Goal: Check status: Check status

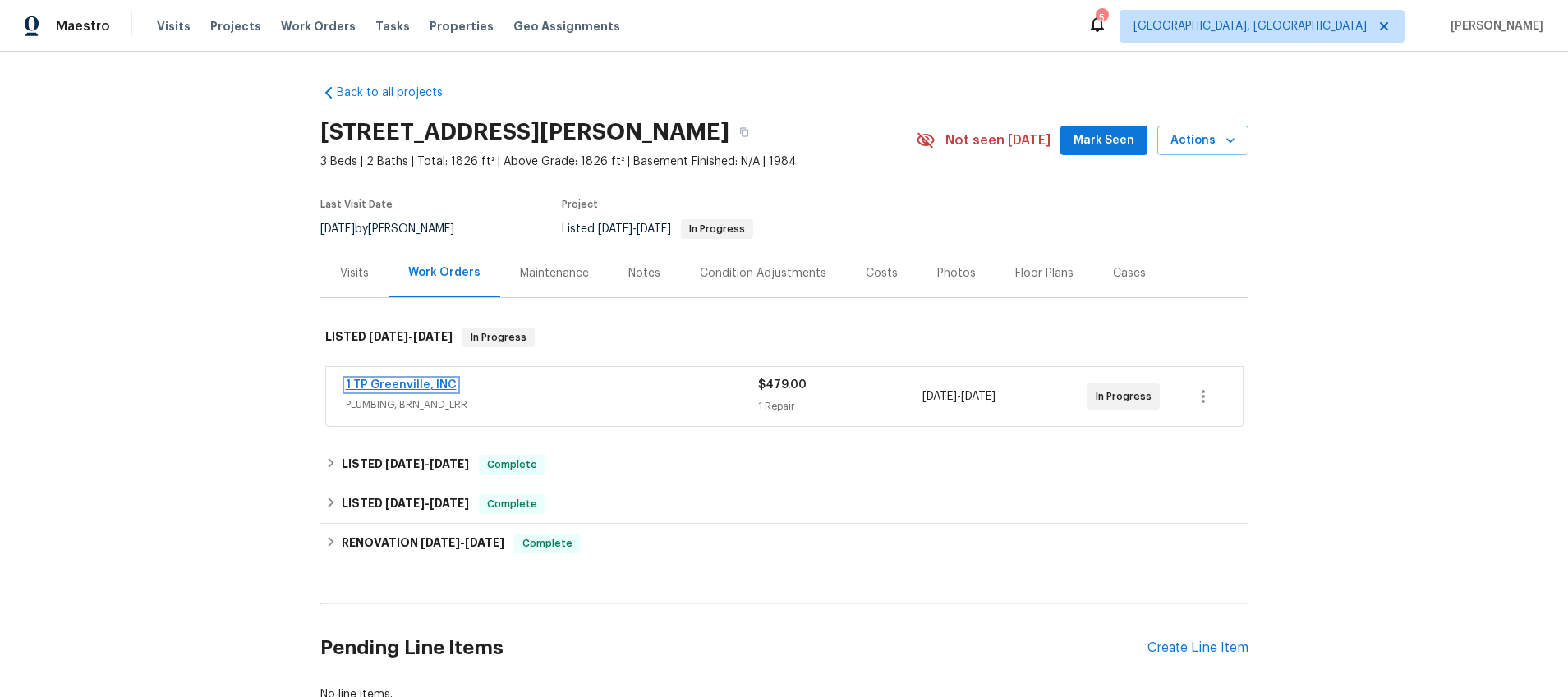
click at [368, 386] on link "1 TP Greenville, INC" at bounding box center [401, 385] width 111 height 12
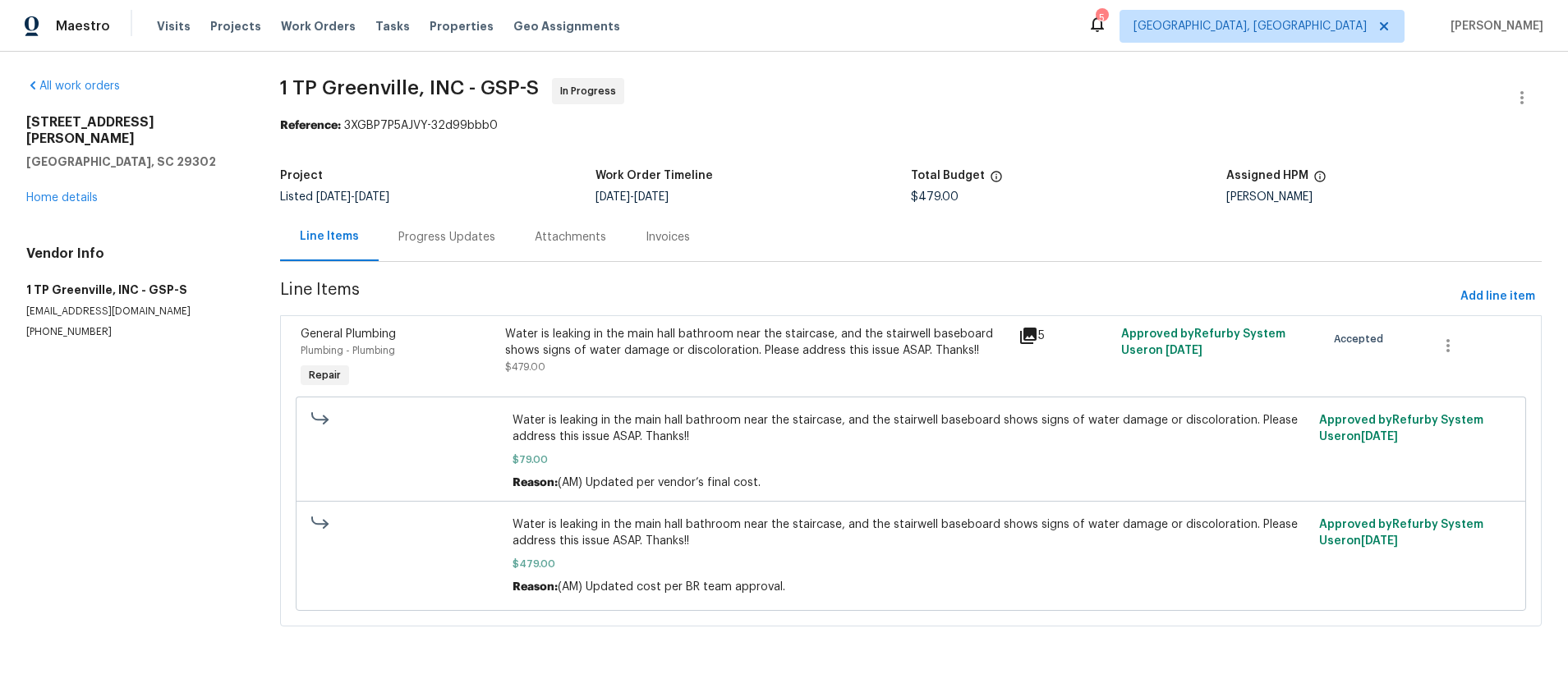
click at [1020, 333] on icon at bounding box center [1028, 335] width 16 height 16
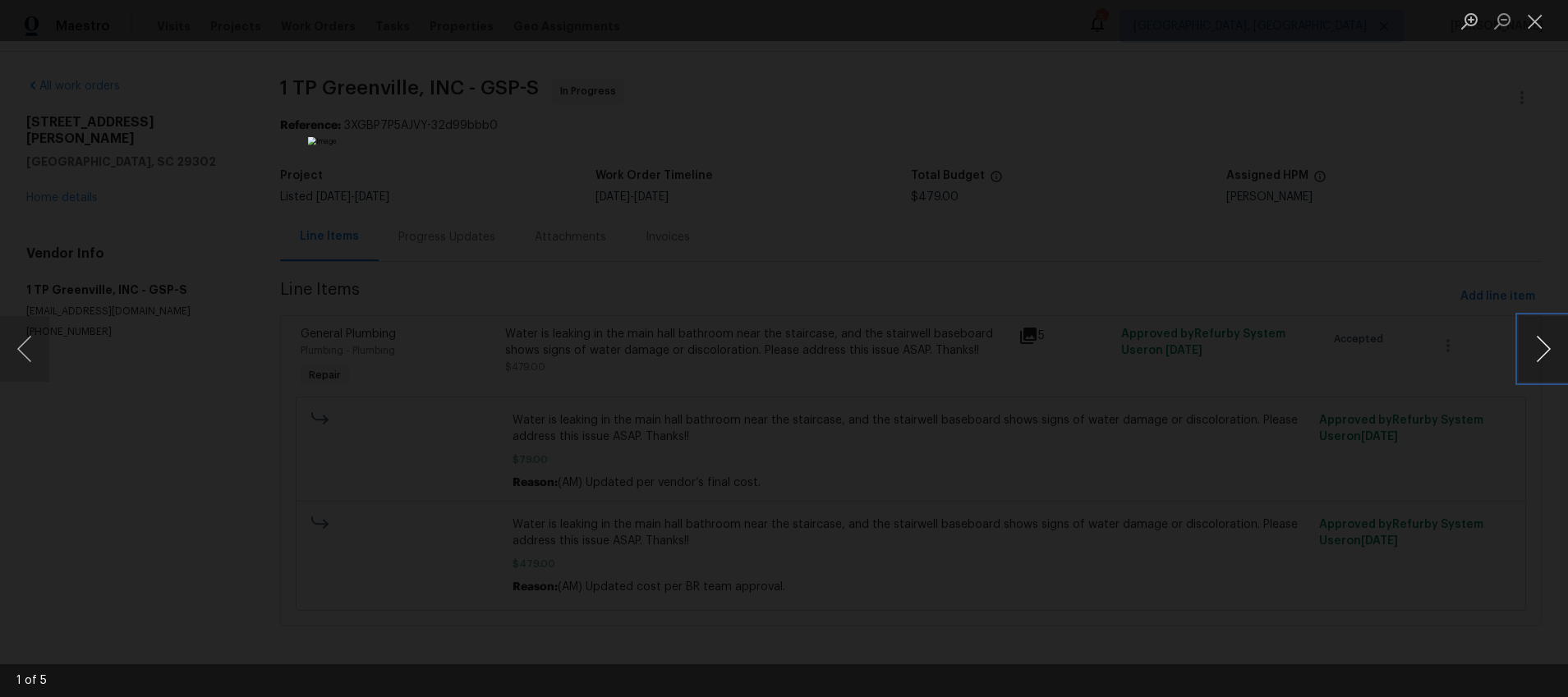
click at [1546, 345] on button "Next image" at bounding box center [1544, 349] width 49 height 66
click at [1546, 346] on button "Next image" at bounding box center [1544, 349] width 49 height 66
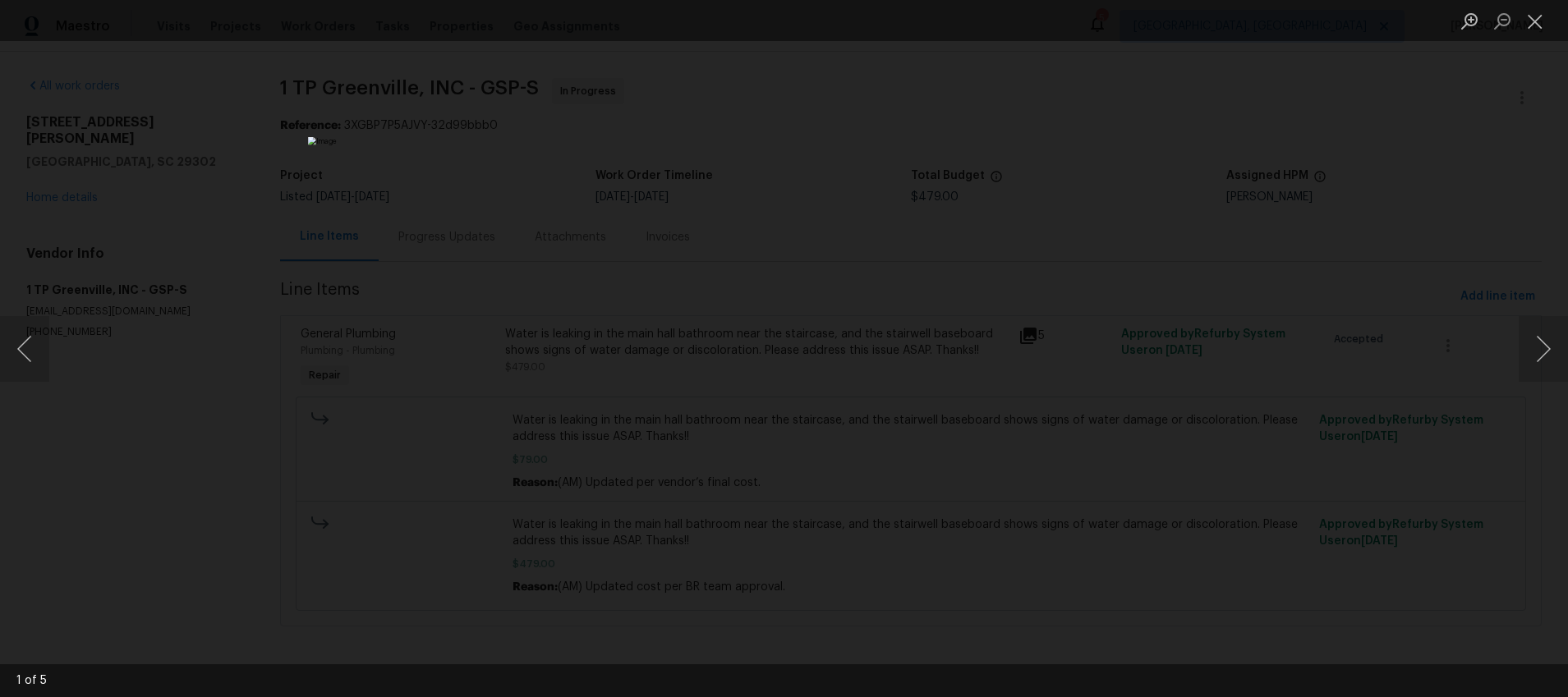
click at [1358, 290] on div "Lightbox" at bounding box center [784, 348] width 1568 height 697
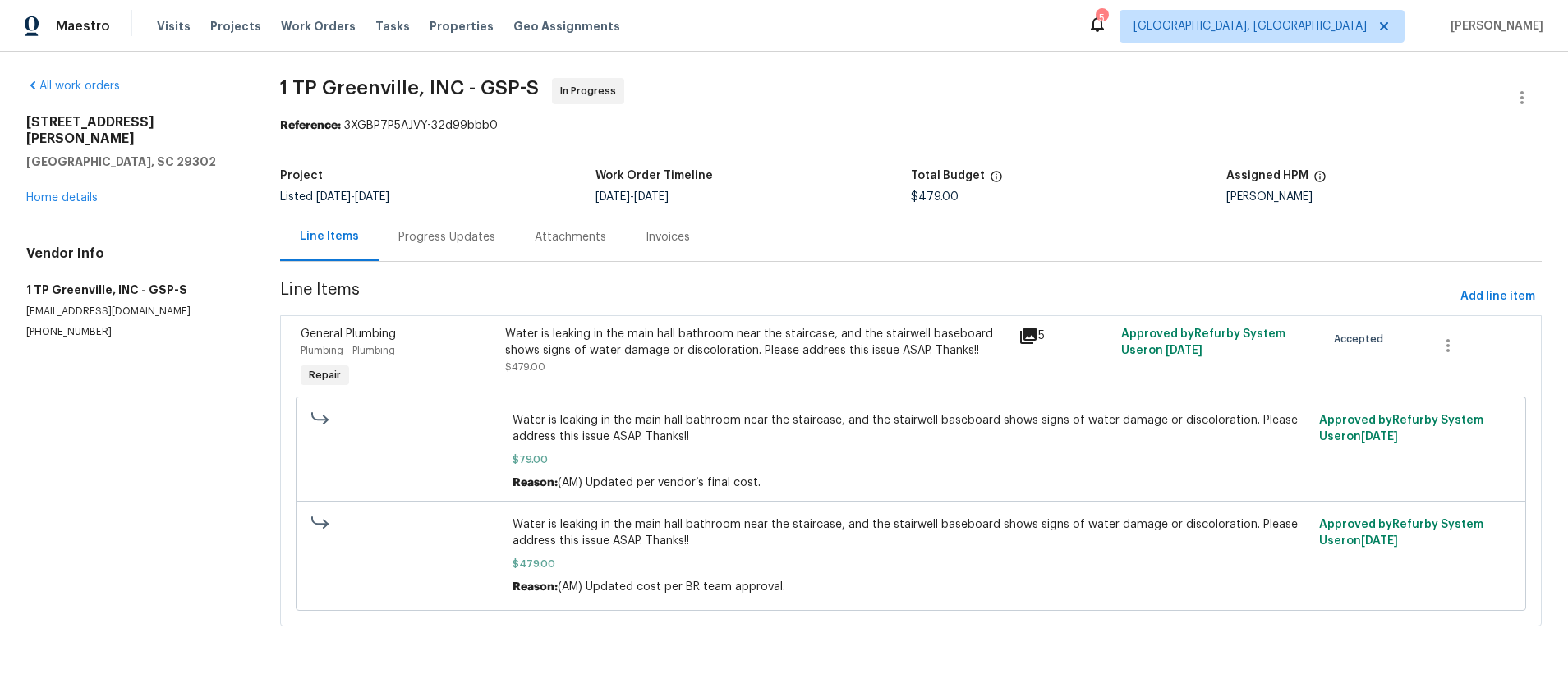
click at [442, 240] on div "Progress Updates" at bounding box center [447, 237] width 97 height 16
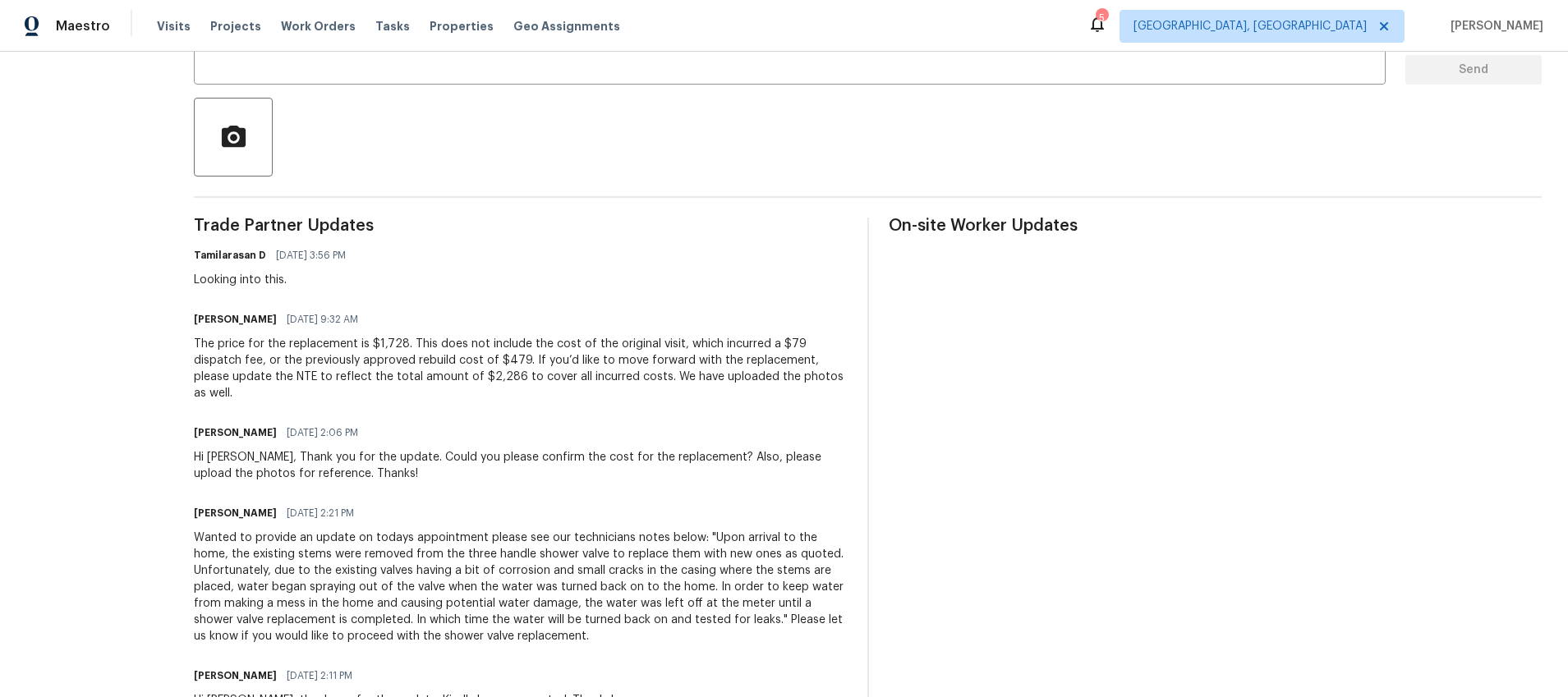
scroll to position [340, 0]
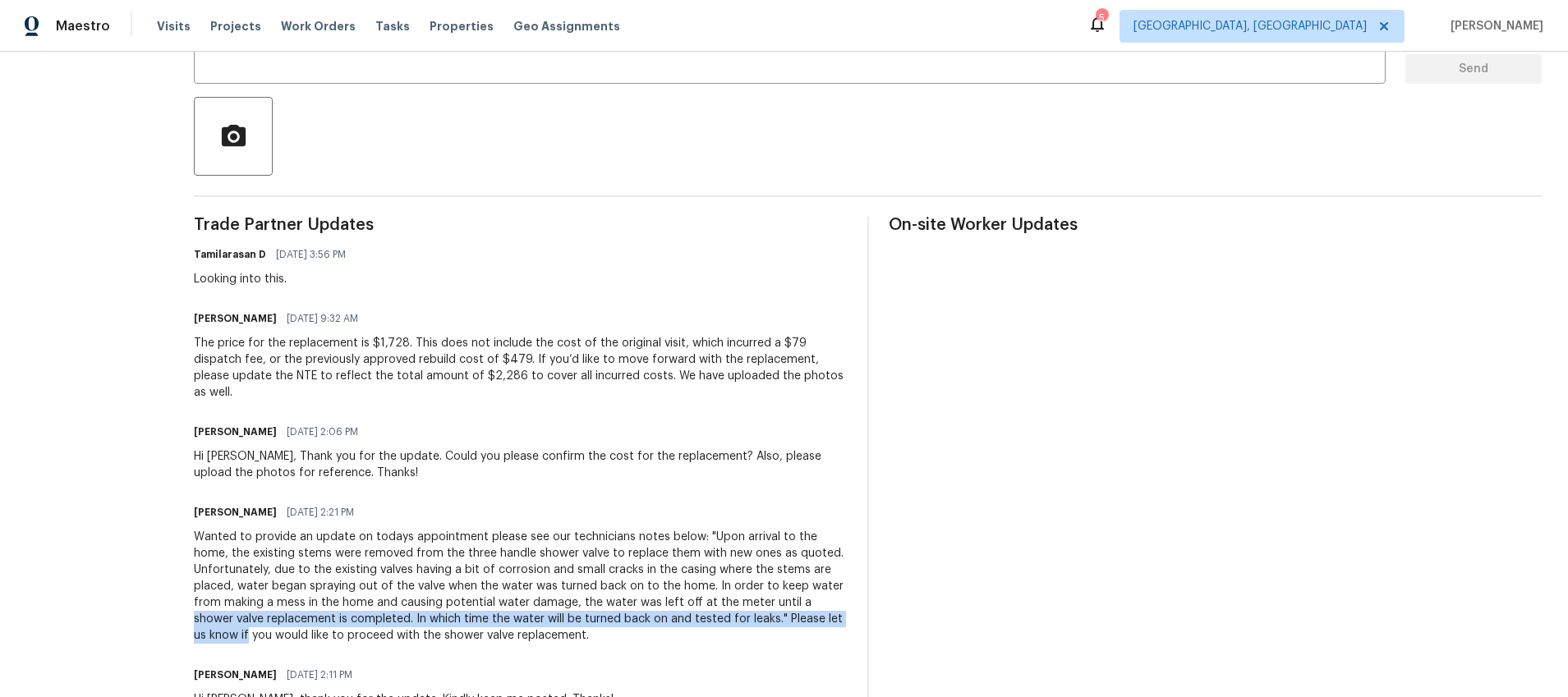
drag, startPoint x: 787, startPoint y: 586, endPoint x: 841, endPoint y: 595, distance: 54.7
click at [841, 595] on div "Wanted to provide an update on todays appointment please see our technicians no…" at bounding box center [521, 586] width 654 height 115
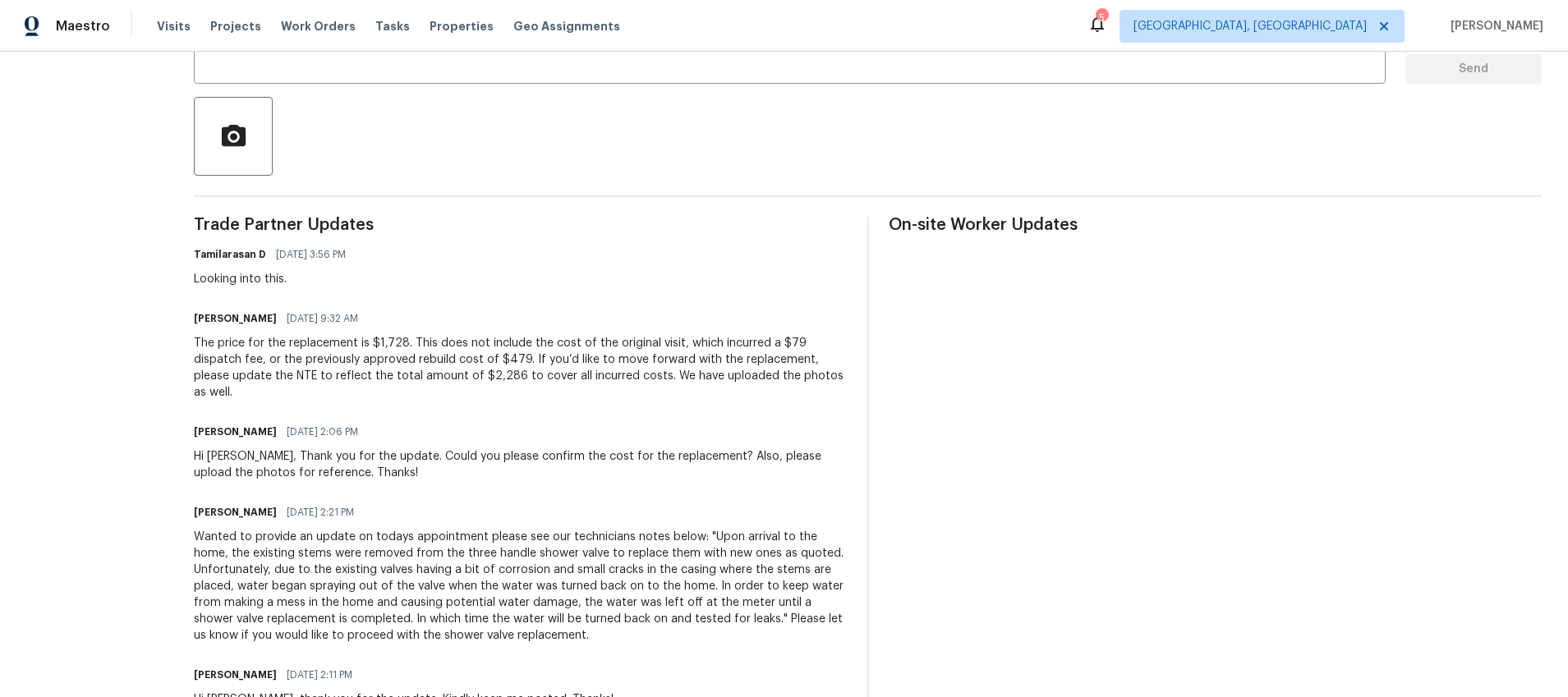
click at [544, 617] on div "Wanted to provide an update on todays appointment please see our technicians no…" at bounding box center [521, 586] width 654 height 115
click at [525, 622] on div "Wanted to provide an update on todays appointment please see our technicians no…" at bounding box center [521, 586] width 654 height 115
drag, startPoint x: 518, startPoint y: 620, endPoint x: 378, endPoint y: 622, distance: 140.0
click at [378, 622] on div "Wanted to provide an update on todays appointment please see our technicians no…" at bounding box center [521, 586] width 654 height 115
copy div "shower valve replacement"
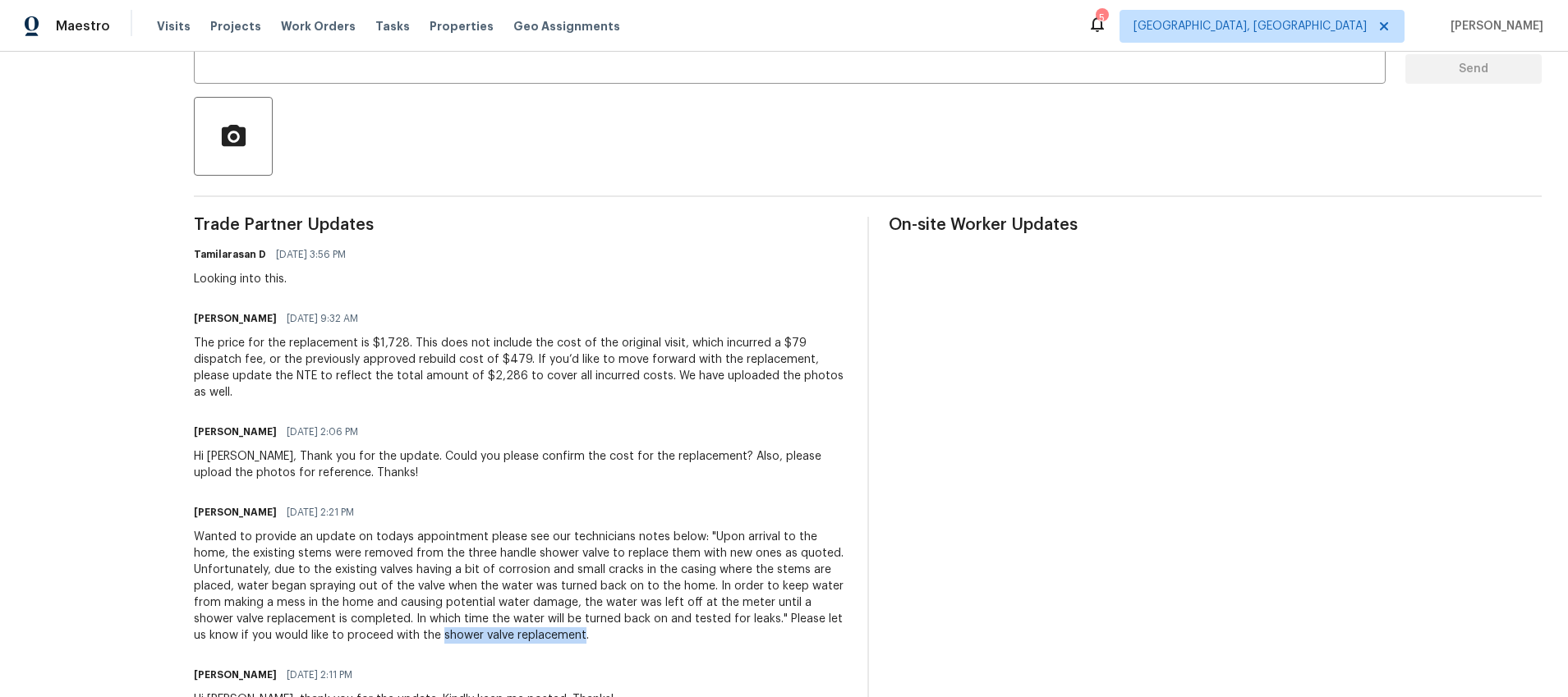
scroll to position [0, 0]
